Goal: Task Accomplishment & Management: Manage account settings

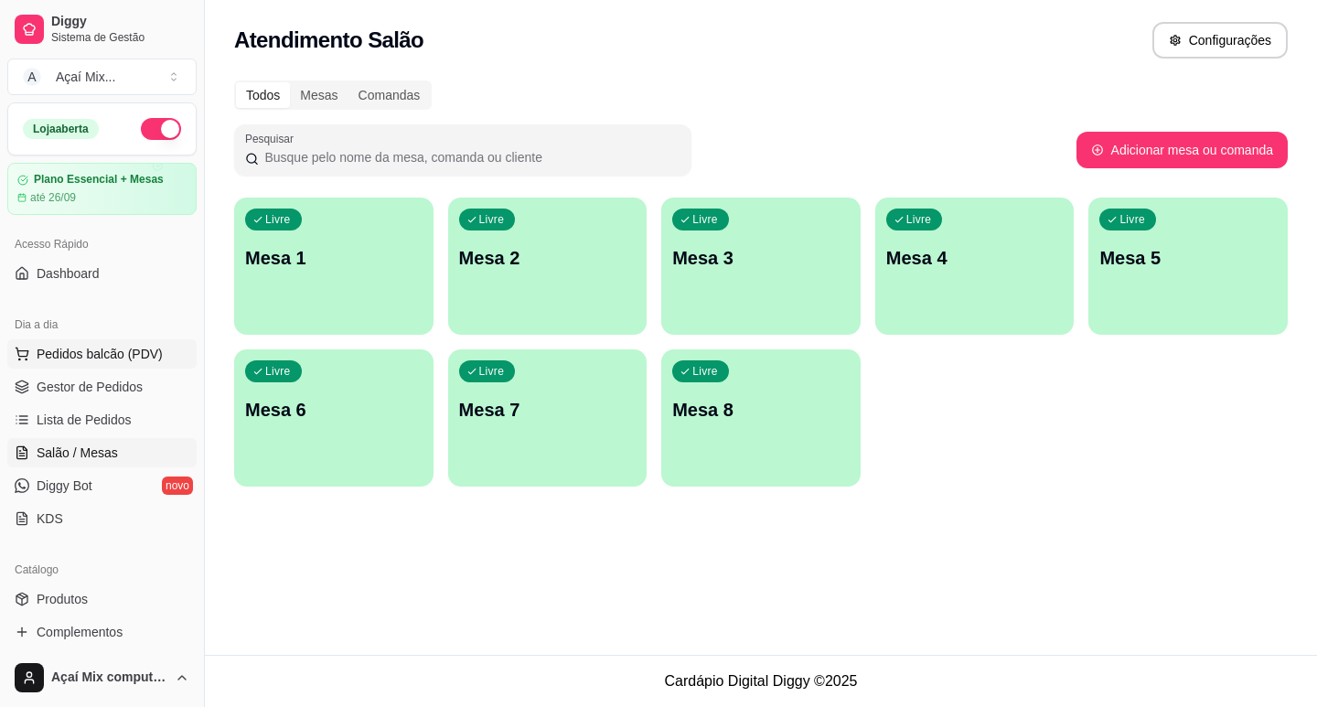
click at [111, 366] on button "Pedidos balcão (PDV)" at bounding box center [101, 353] width 189 height 29
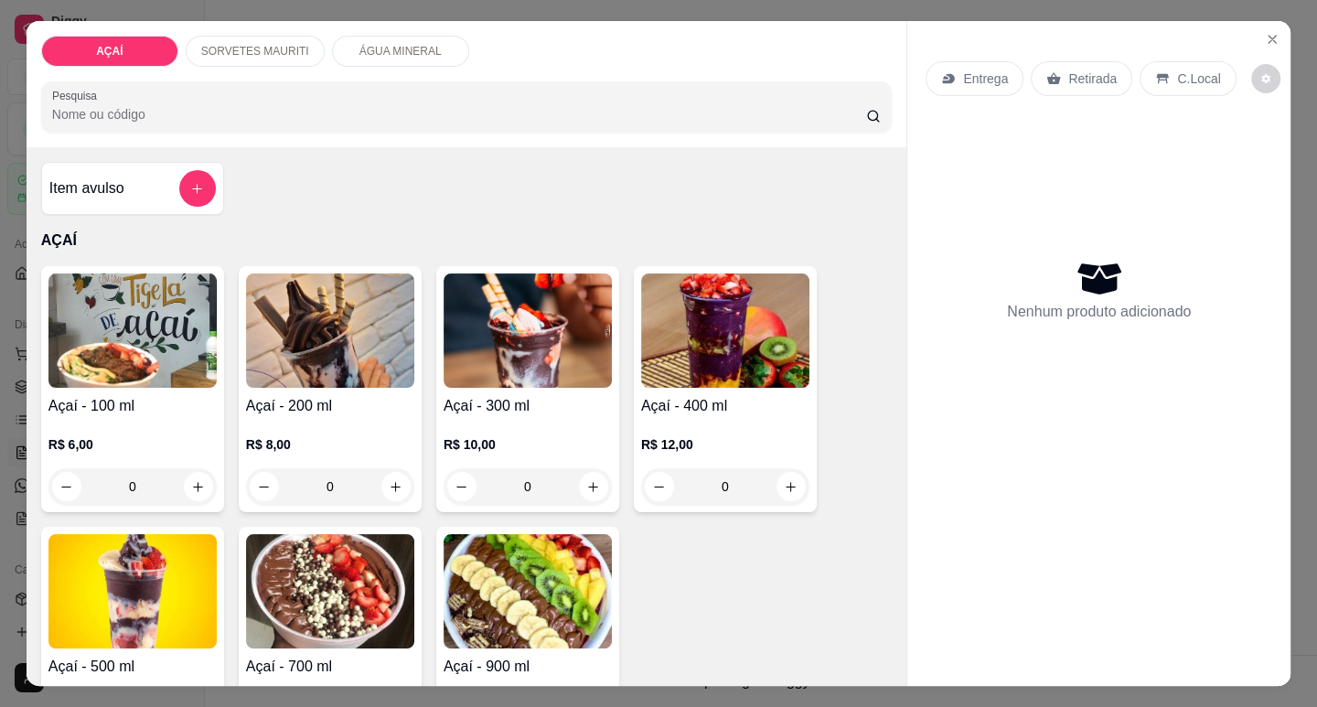
click at [116, 384] on div "Açaí - 100 ml R$ 6,00 0" at bounding box center [132, 389] width 183 height 246
click at [1269, 44] on button "Close" at bounding box center [1272, 39] width 29 height 29
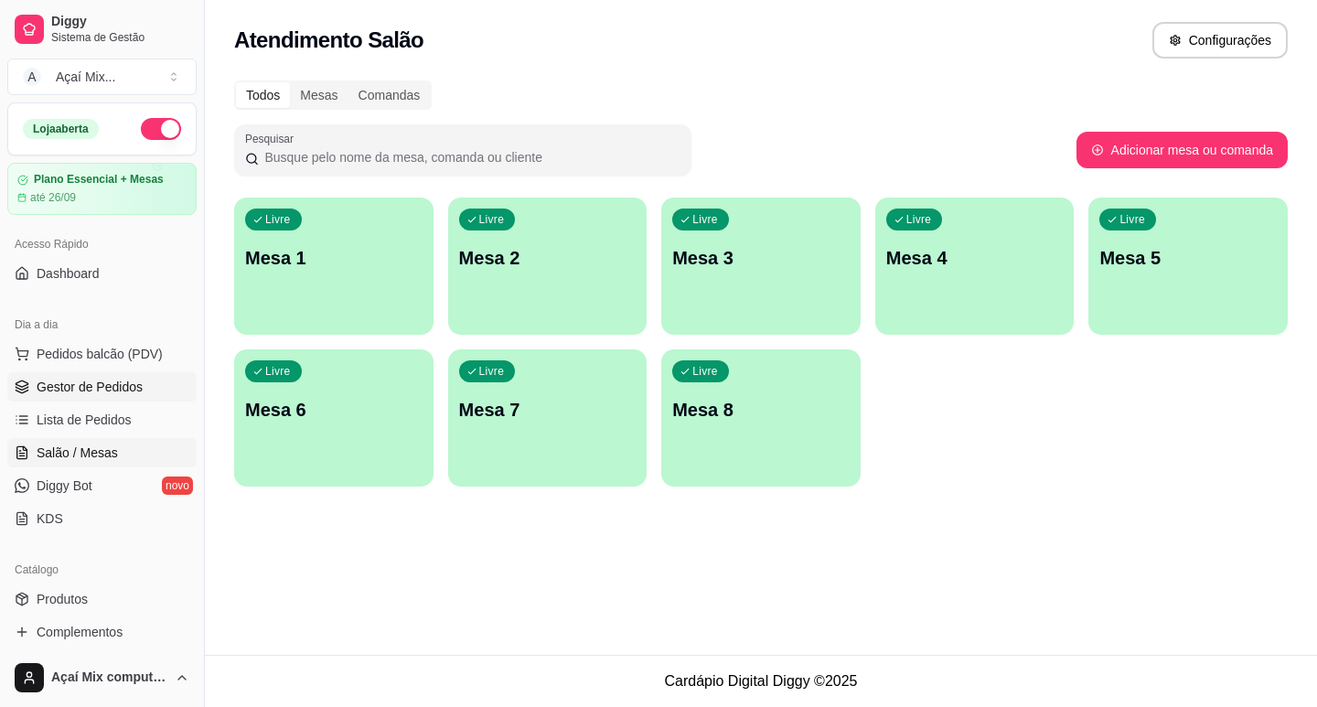
click at [66, 390] on span "Gestor de Pedidos" at bounding box center [90, 387] width 106 height 18
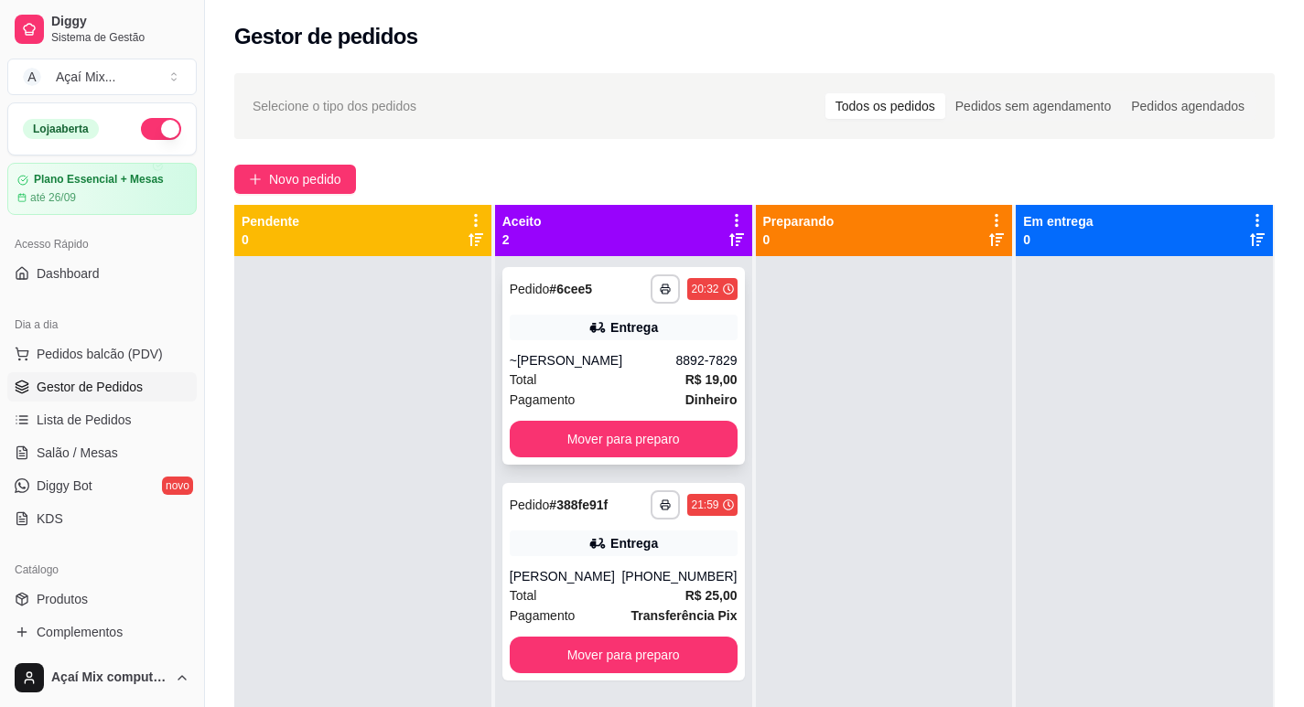
click at [546, 458] on div "**********" at bounding box center [623, 366] width 242 height 198
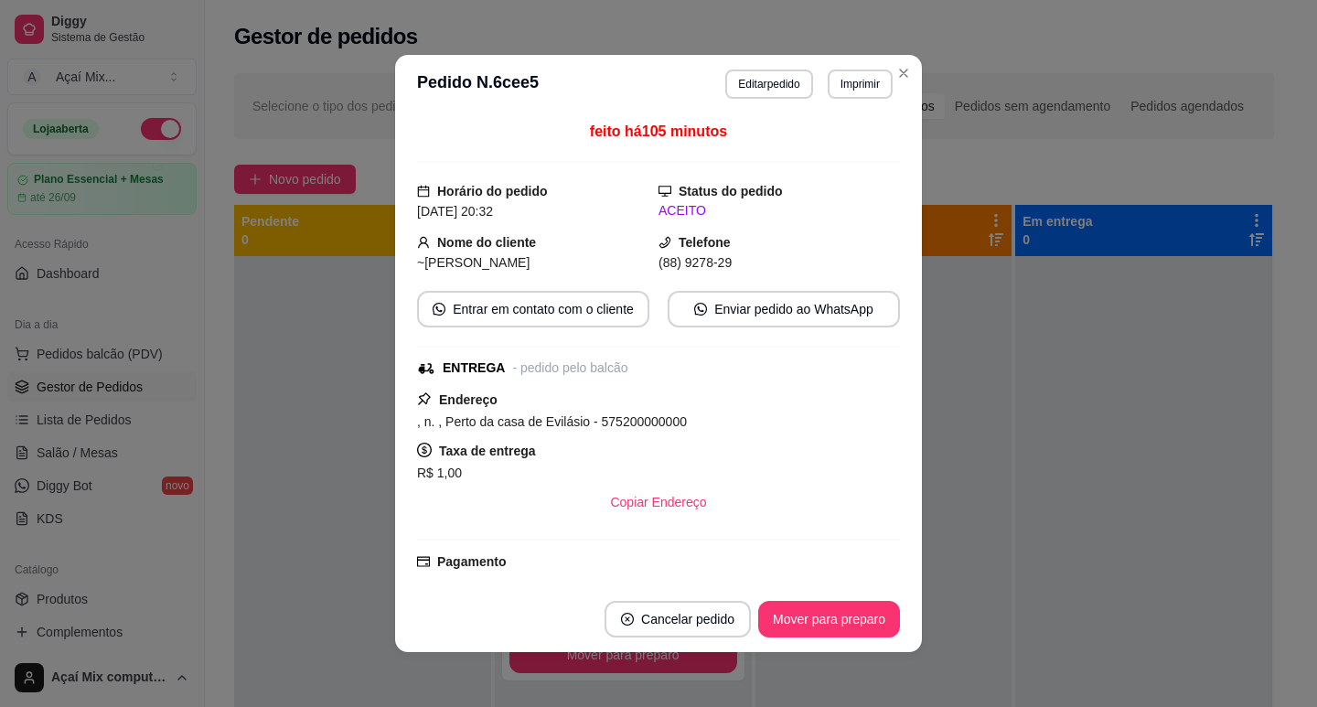
drag, startPoint x: 811, startPoint y: 575, endPoint x: 810, endPoint y: 596, distance: 20.1
click at [810, 593] on section "**********" at bounding box center [658, 353] width 527 height 597
click at [810, 596] on footer "Cancelar pedido Mover para preparo" at bounding box center [658, 619] width 527 height 66
click at [814, 615] on button "Mover para preparo" at bounding box center [828, 620] width 137 height 36
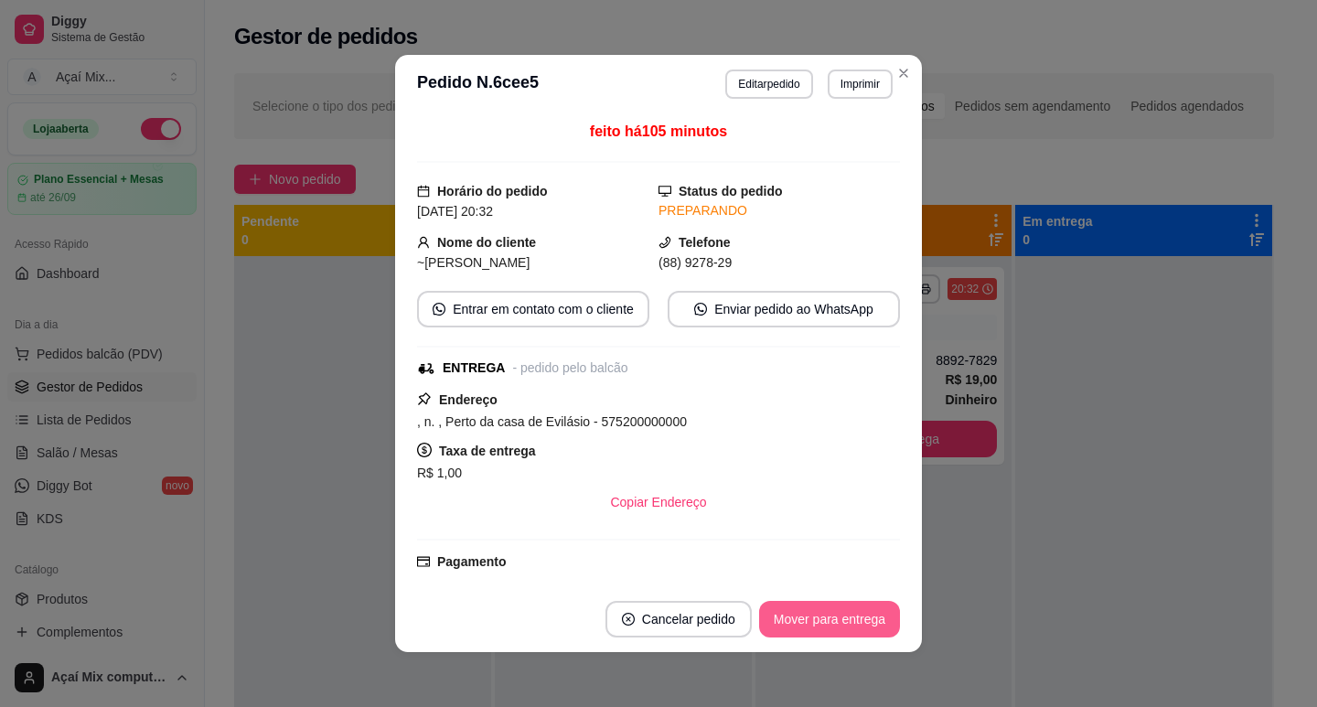
click at [814, 615] on button "Mover para entrega" at bounding box center [829, 619] width 141 height 37
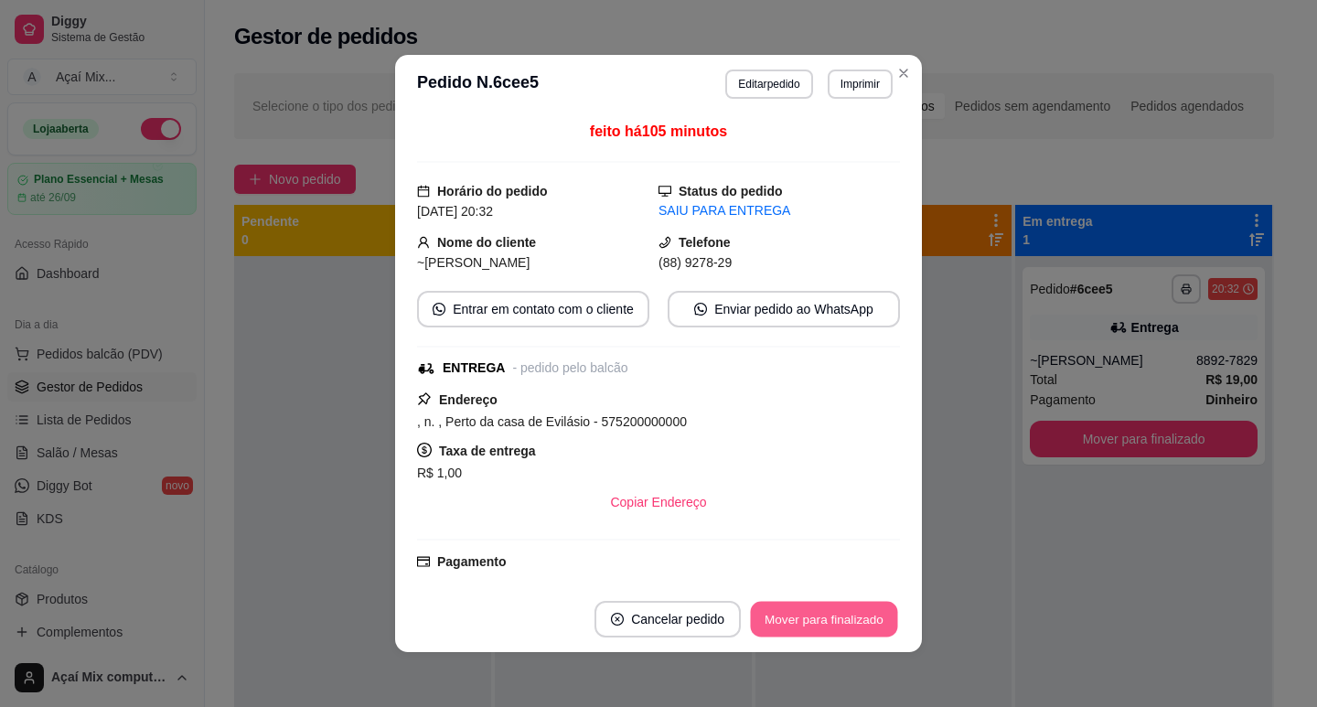
click at [814, 615] on button "Mover para finalizado" at bounding box center [824, 620] width 147 height 36
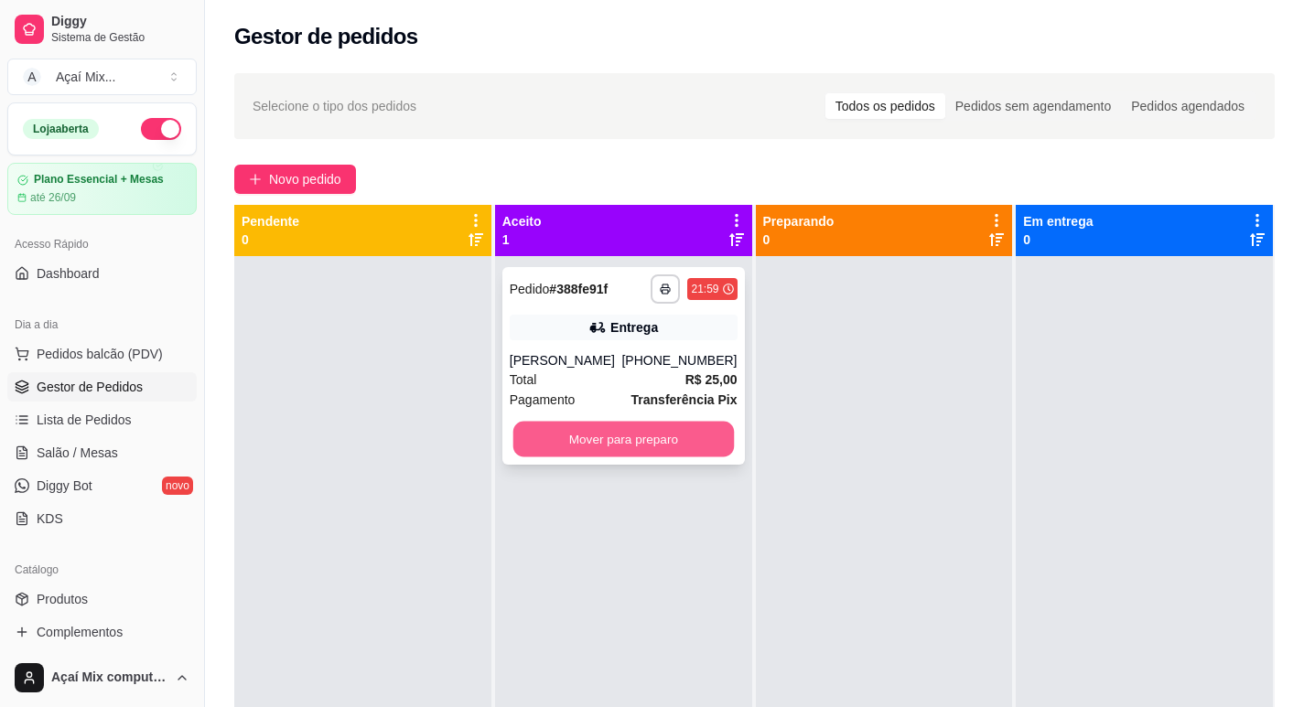
click at [627, 434] on button "Mover para preparo" at bounding box center [622, 440] width 220 height 36
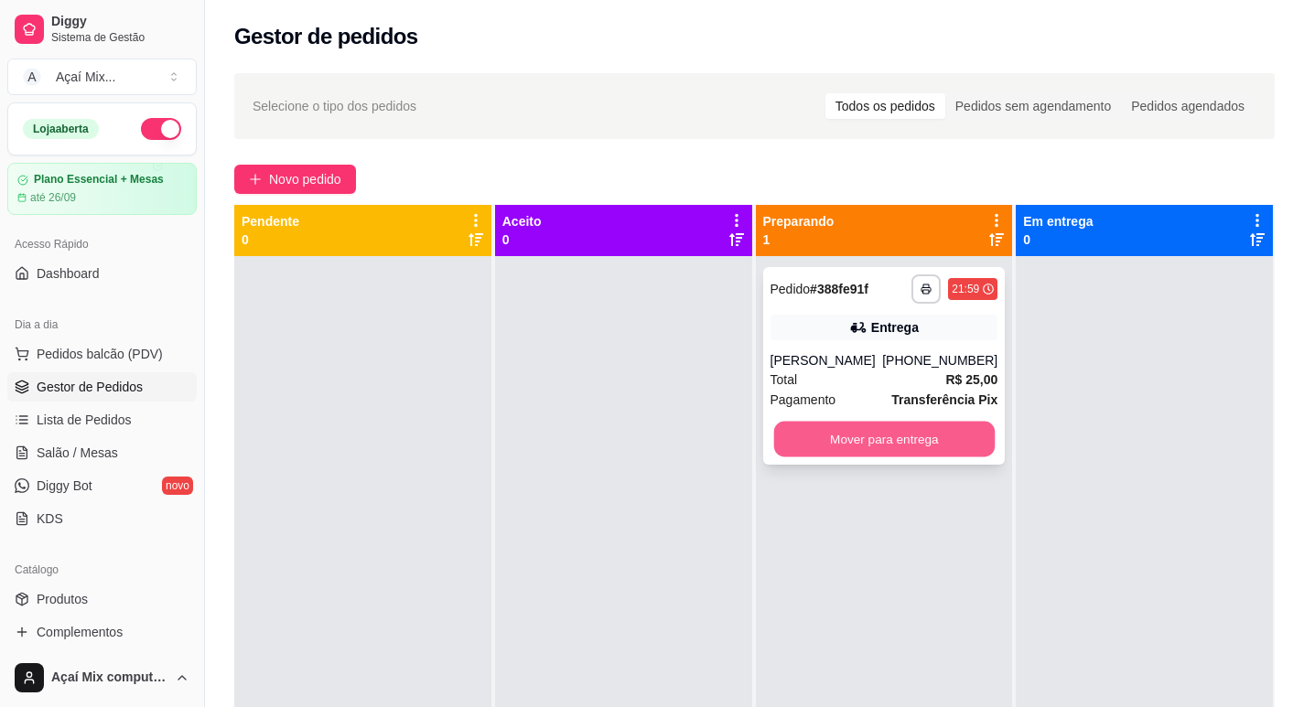
click at [887, 428] on button "Mover para entrega" at bounding box center [883, 440] width 220 height 36
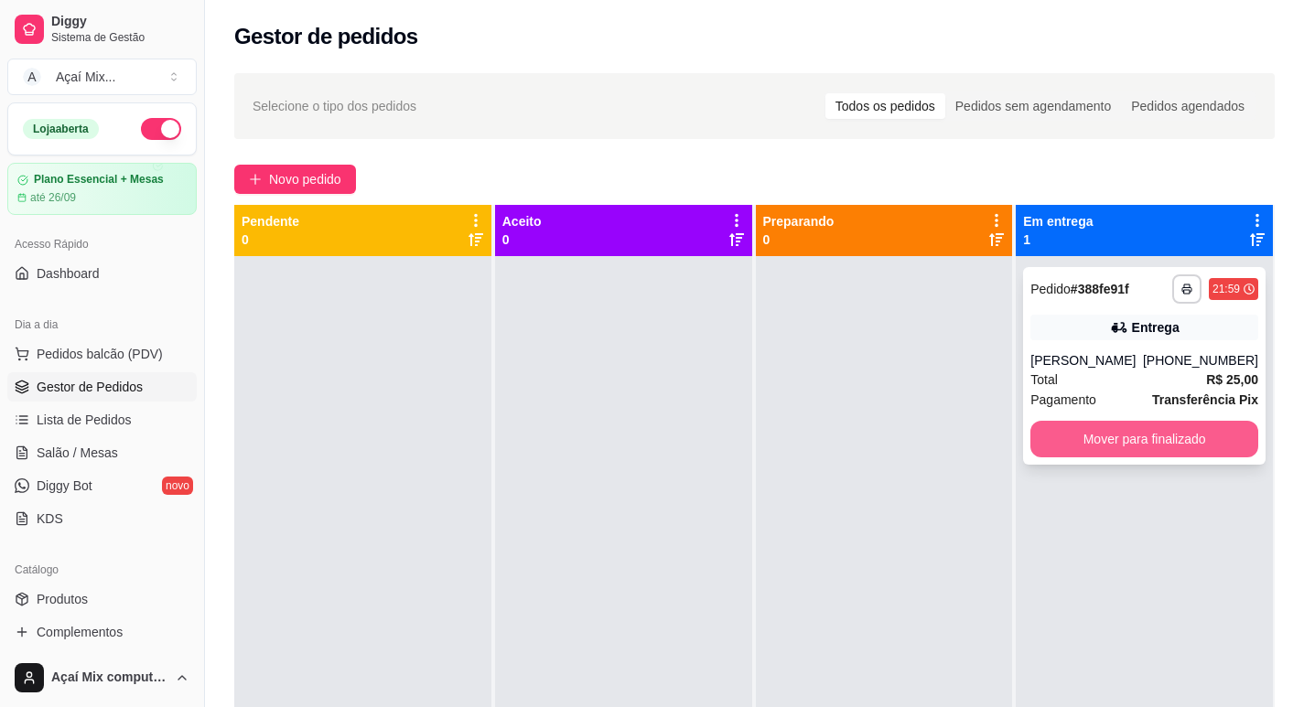
click at [1064, 433] on button "Mover para finalizado" at bounding box center [1144, 439] width 228 height 37
